Goal: Information Seeking & Learning: Learn about a topic

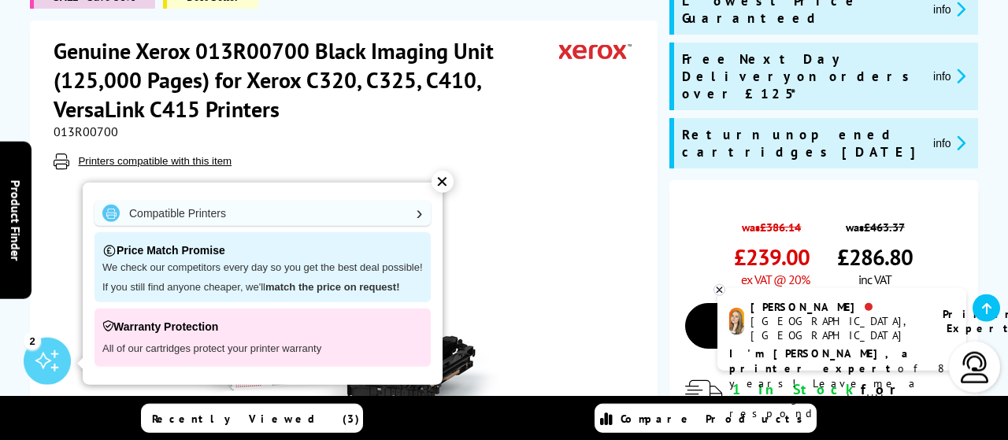
scroll to position [240, 0]
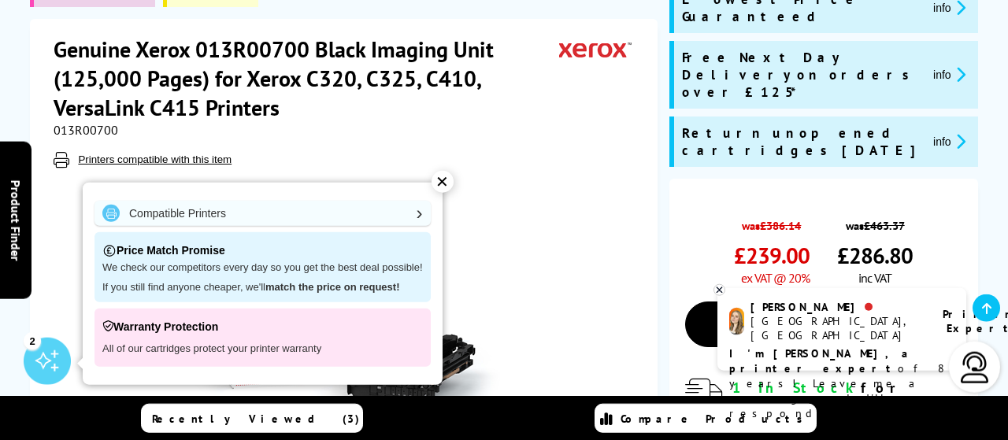
click at [442, 184] on div "✕" at bounding box center [443, 182] width 22 height 22
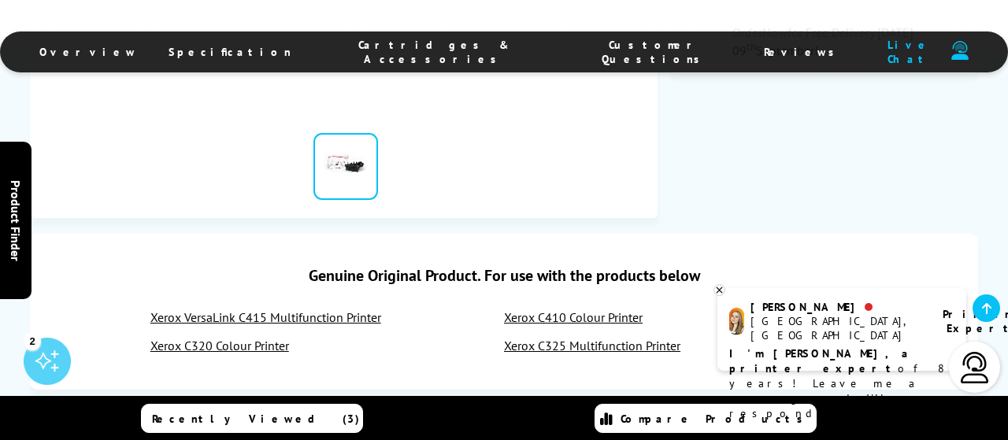
scroll to position [651, 0]
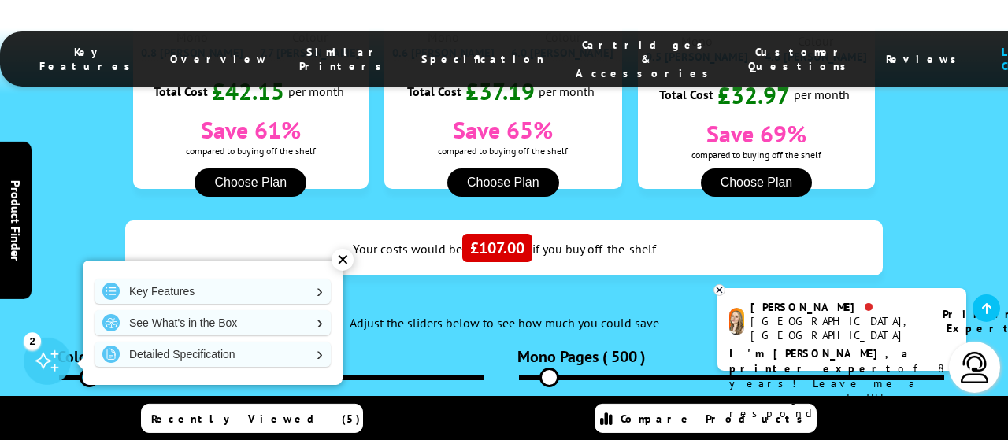
scroll to position [2784, 0]
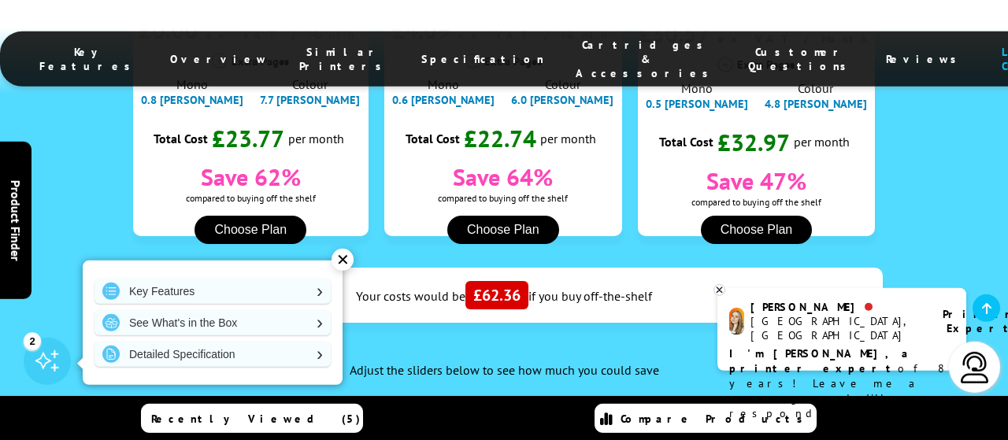
drag, startPoint x: 89, startPoint y: 251, endPoint x: 81, endPoint y: 246, distance: 9.6
type input "260"
click at [81, 422] on input "range" at bounding box center [271, 425] width 425 height 6
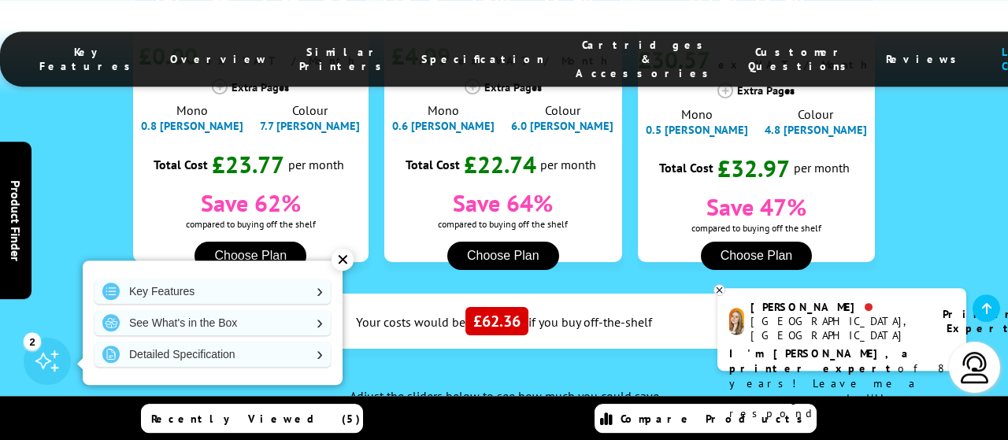
scroll to position [2695, 0]
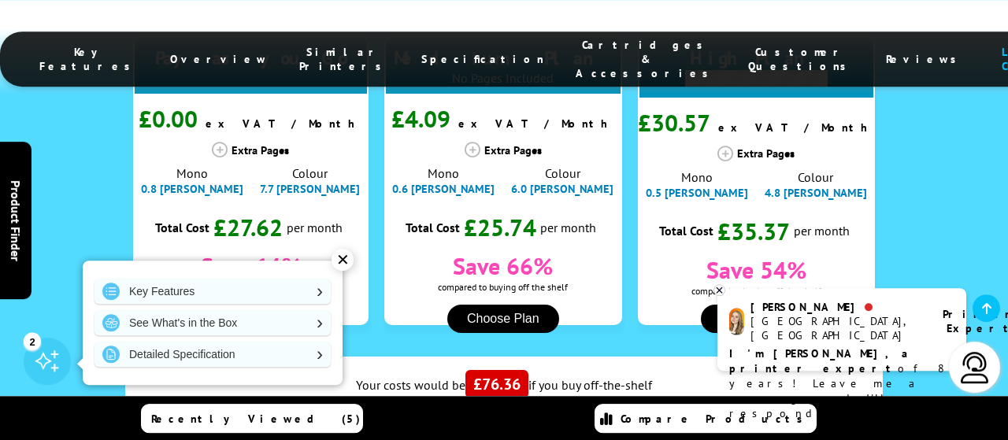
drag, startPoint x: 552, startPoint y: 334, endPoint x: 571, endPoint y: 332, distance: 19.1
type input "1000"
click at [398, 306] on div ".fa-secondary { opacity: .4 } Fixed cost per page regardless of paper coverage …" at bounding box center [504, 267] width 948 height 949
click at [343, 256] on div "✕" at bounding box center [343, 260] width 22 height 22
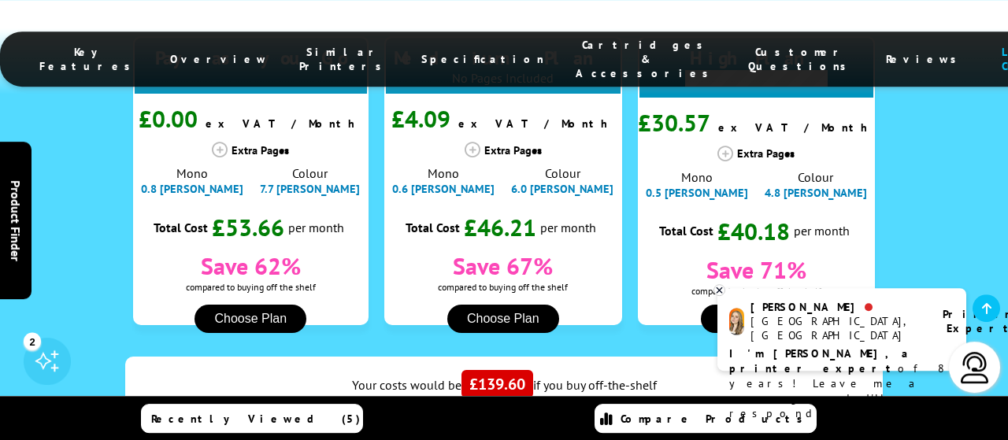
type input "600"
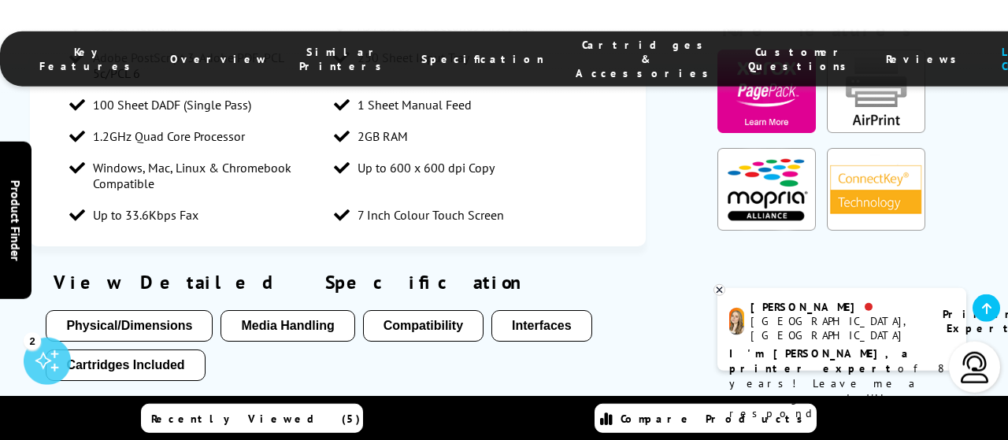
scroll to position [3640, 0]
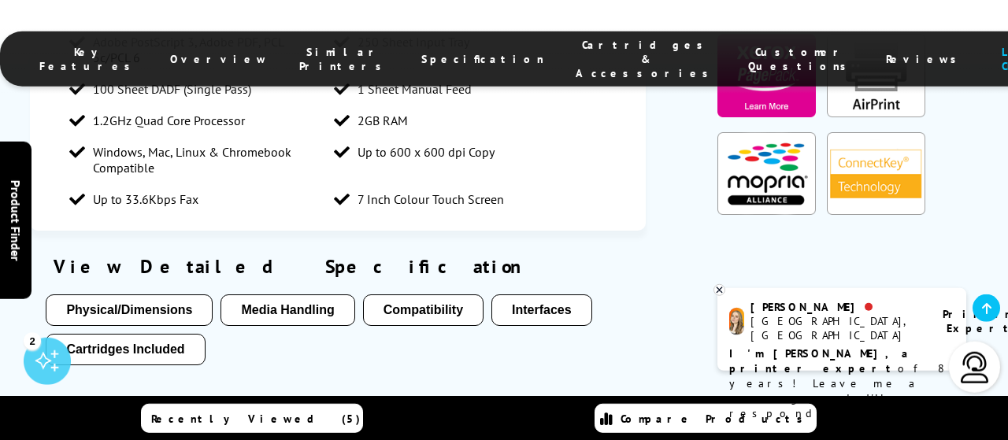
click at [171, 295] on button "Physical/Dimensions" at bounding box center [129, 311] width 167 height 32
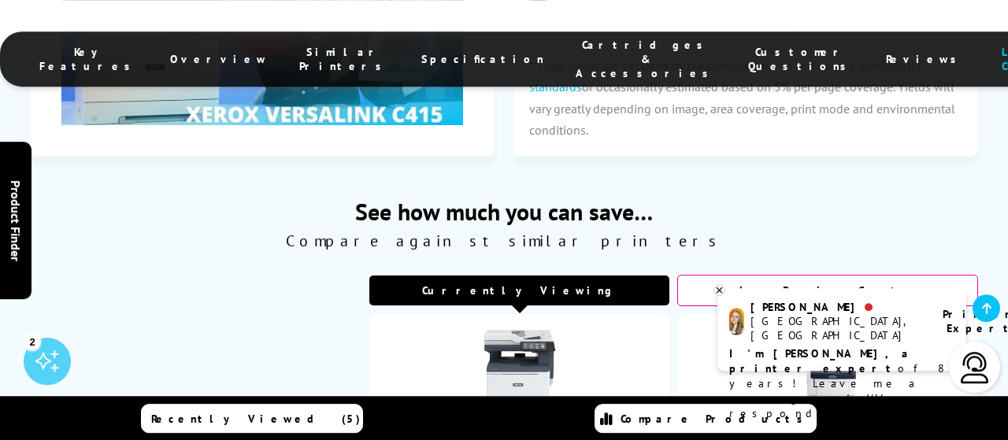
scroll to position [6871, 0]
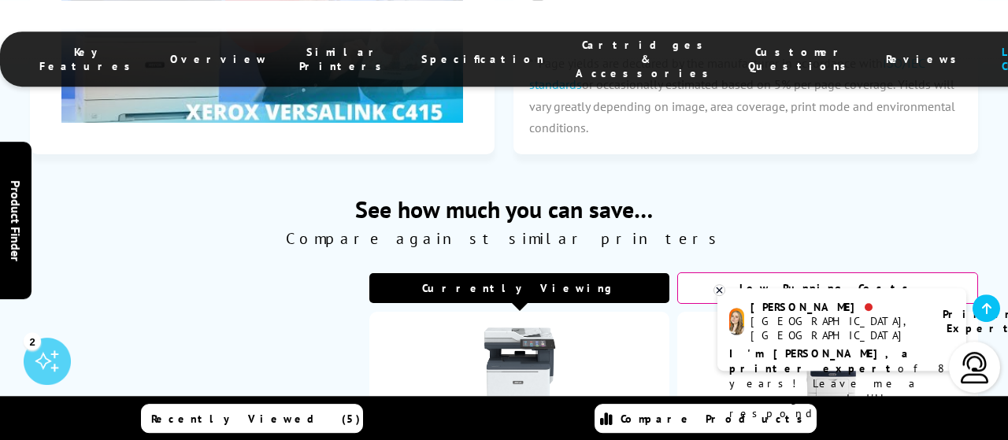
click option "1000 Prints" at bounding box center [0, 0] width 0 height 0
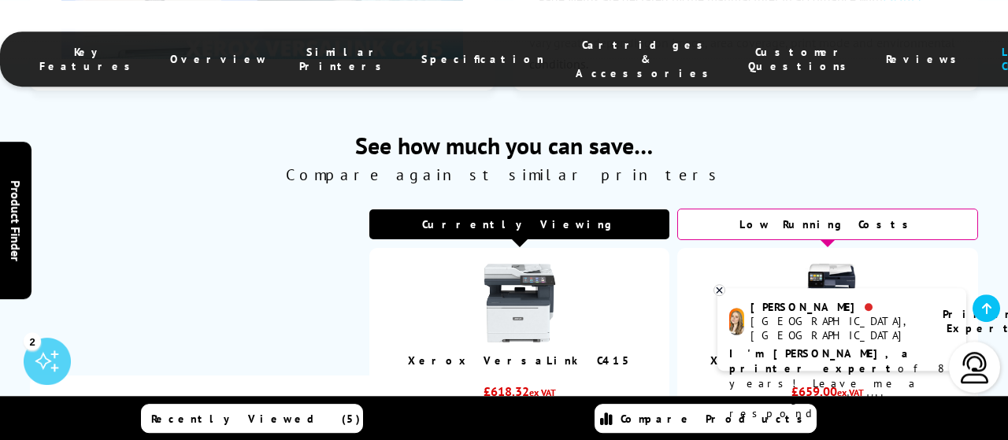
scroll to position [6934, 0]
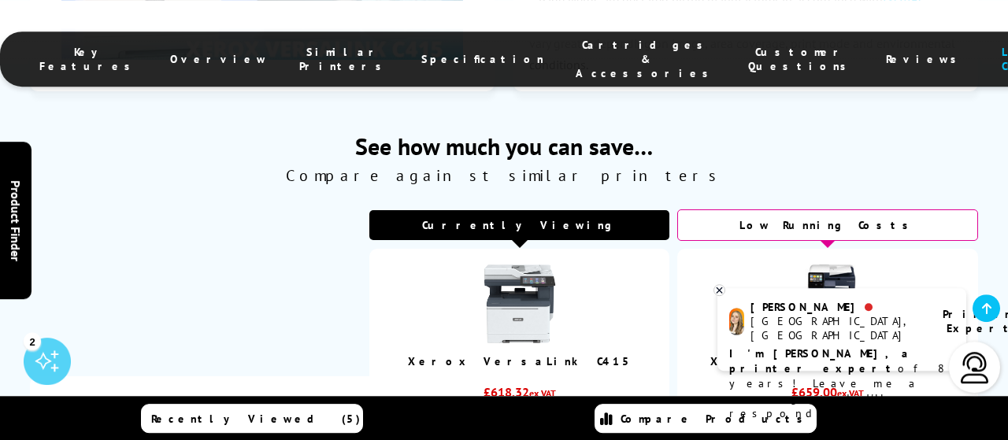
select select "2000"
click option "2000 Prints" at bounding box center [0, 0] width 0 height 0
select select "2000"
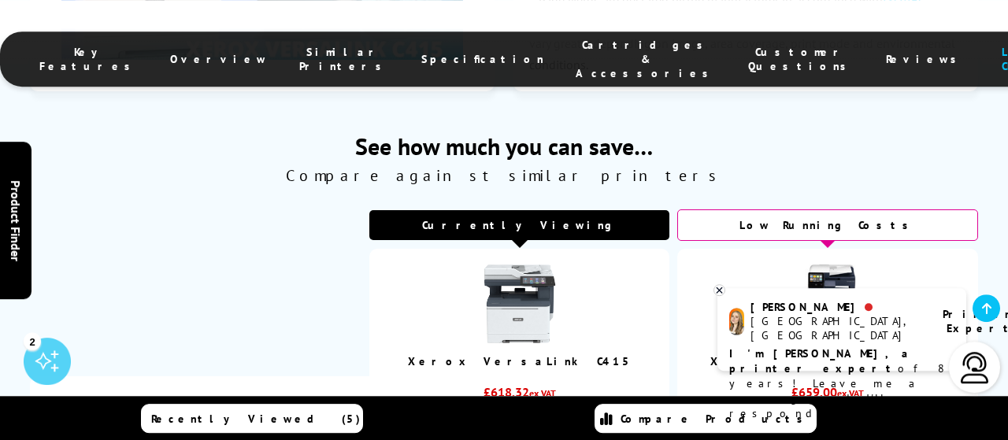
click option "2000 Prints" at bounding box center [0, 0] width 0 height 0
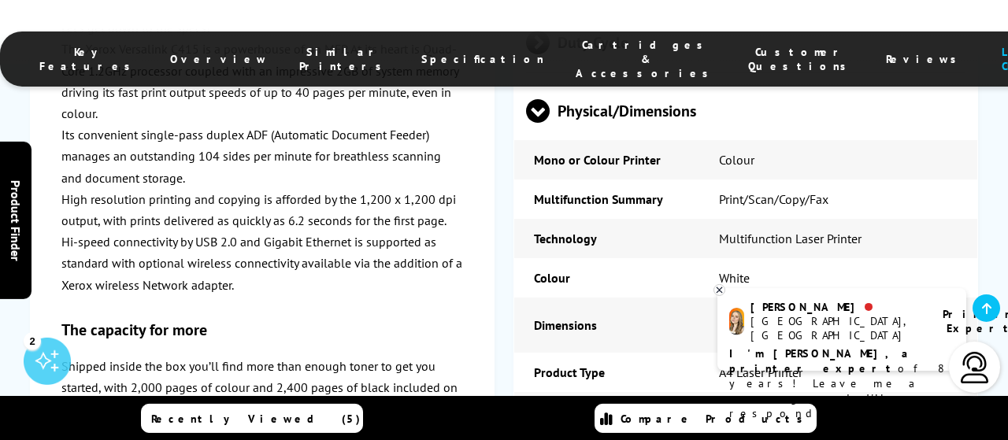
scroll to position [6111, 0]
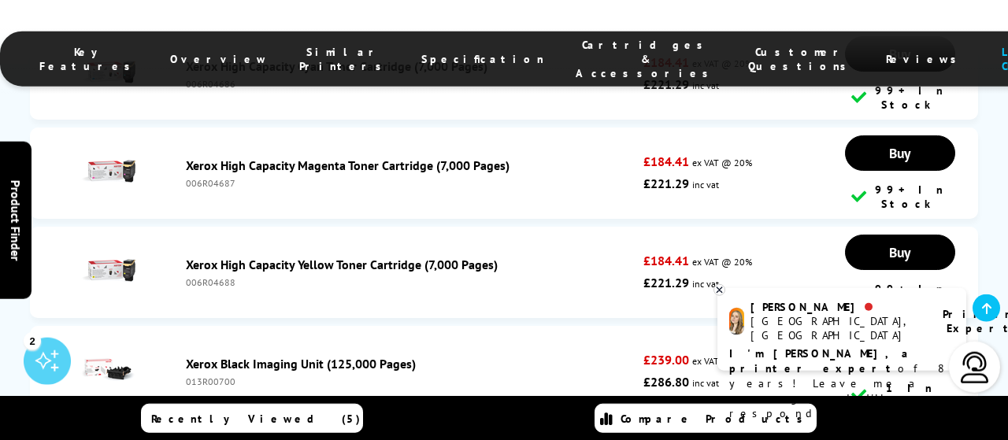
scroll to position [8734, 0]
